Goal: Task Accomplishment & Management: Manage account settings

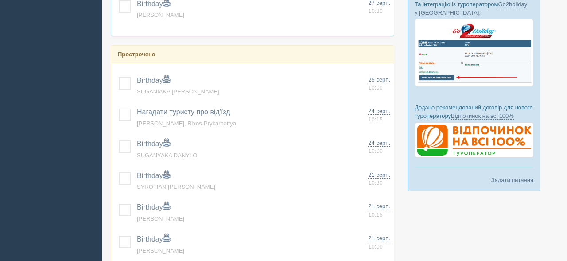
scroll to position [284, 0]
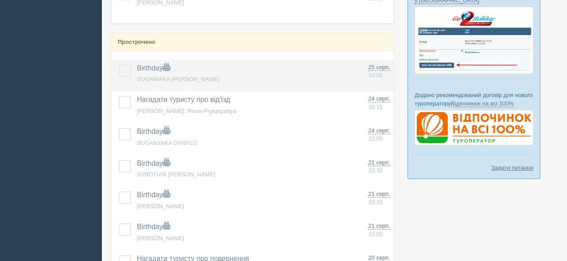
click at [119, 65] on label at bounding box center [119, 65] width 0 height 0
click at [0, 0] on input "checkbox" at bounding box center [0, 0] width 0 height 0
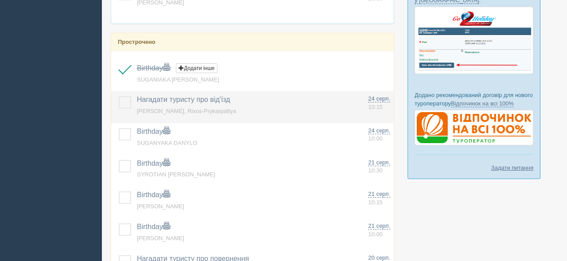
click at [119, 96] on label at bounding box center [119, 96] width 0 height 0
click at [0, 0] on input "checkbox" at bounding box center [0, 0] width 0 height 0
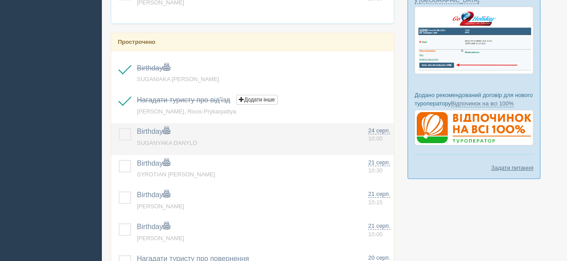
click at [119, 128] on label at bounding box center [119, 128] width 0 height 0
click at [0, 0] on input "checkbox" at bounding box center [0, 0] width 0 height 0
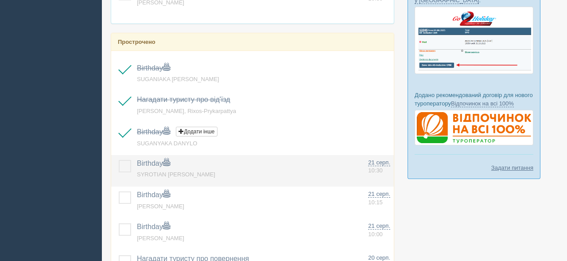
click at [119, 160] on label at bounding box center [119, 160] width 0 height 0
click at [0, 0] on input "checkbox" at bounding box center [0, 0] width 0 height 0
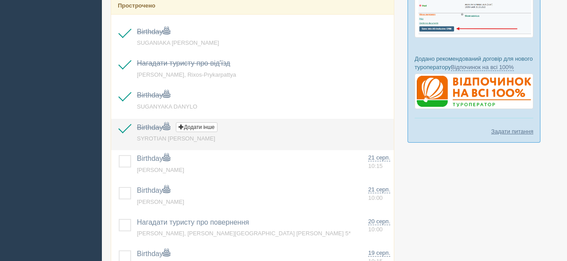
scroll to position [321, 0]
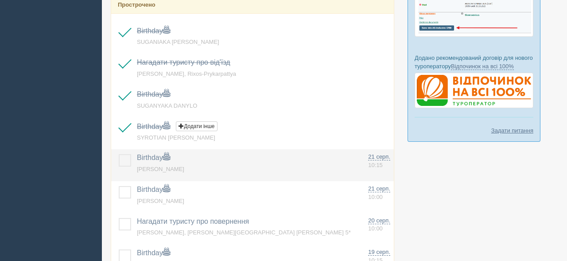
click at [119, 154] on label at bounding box center [119, 154] width 0 height 0
click at [0, 0] on input "checkbox" at bounding box center [0, 0] width 0 height 0
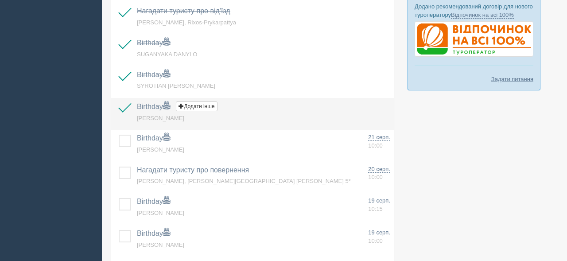
scroll to position [392, 0]
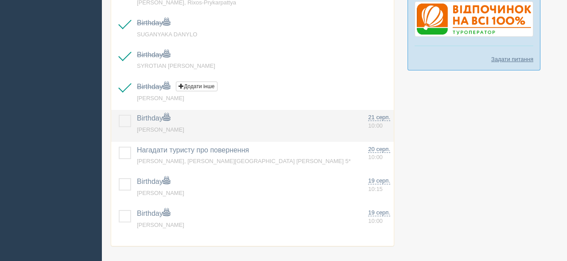
click at [119, 115] on label at bounding box center [119, 115] width 0 height 0
click at [0, 0] on input "checkbox" at bounding box center [0, 0] width 0 height 0
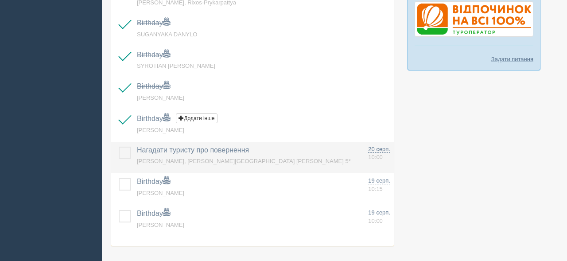
click at [119, 147] on label at bounding box center [119, 147] width 0 height 0
click at [0, 0] on input "checkbox" at bounding box center [0, 0] width 0 height 0
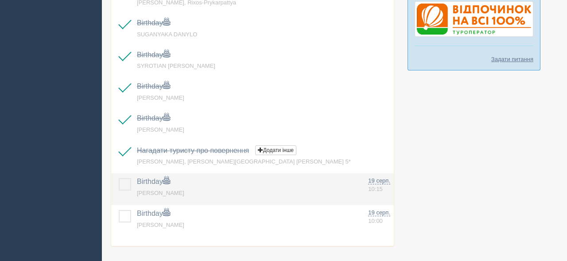
click at [119, 178] on label at bounding box center [119, 178] width 0 height 0
click at [0, 0] on input "checkbox" at bounding box center [0, 0] width 0 height 0
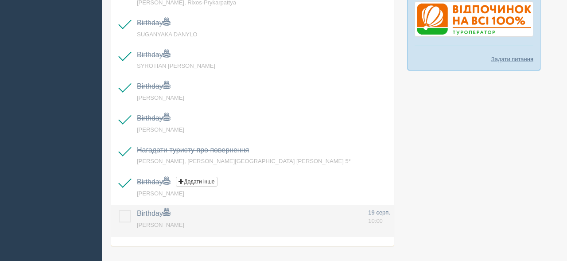
click at [119, 210] on label at bounding box center [119, 210] width 0 height 0
click at [0, 0] on input "checkbox" at bounding box center [0, 0] width 0 height 0
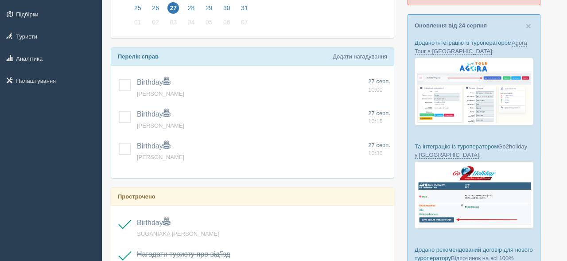
scroll to position [125, 0]
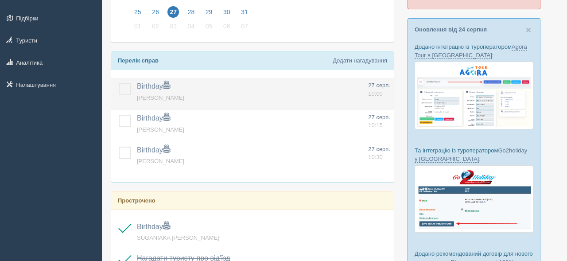
click at [119, 83] on label at bounding box center [119, 83] width 0 height 0
click at [0, 0] on input "checkbox" at bounding box center [0, 0] width 0 height 0
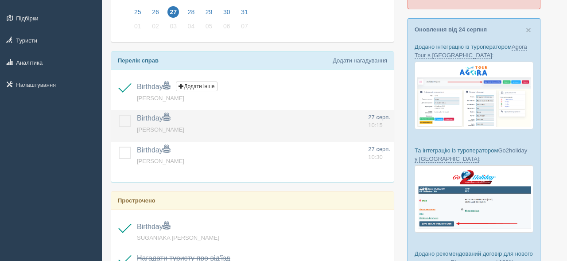
click at [119, 115] on label at bounding box center [119, 115] width 0 height 0
click at [0, 0] on input "checkbox" at bounding box center [0, 0] width 0 height 0
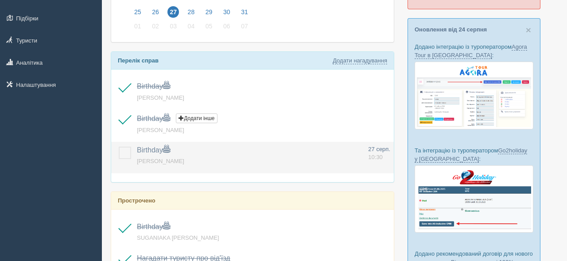
click at [119, 147] on label at bounding box center [119, 147] width 0 height 0
click at [0, 0] on input "checkbox" at bounding box center [0, 0] width 0 height 0
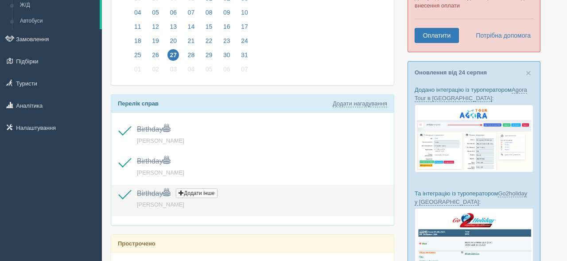
scroll to position [0, 0]
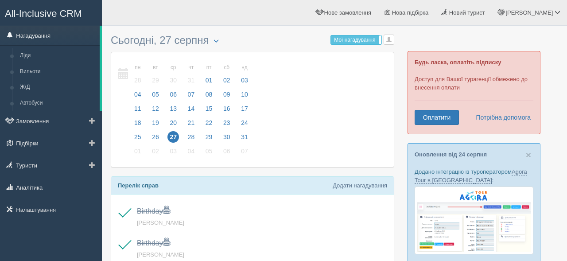
click at [46, 28] on link "Нагадування" at bounding box center [50, 35] width 100 height 19
